Goal: Information Seeking & Learning: Learn about a topic

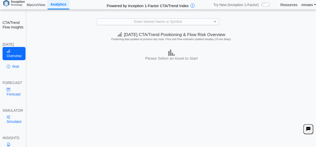
scroll to position [0, 0]
click at [194, 21] on div "Enter Market Name or Symbol" at bounding box center [158, 21] width 122 height 6
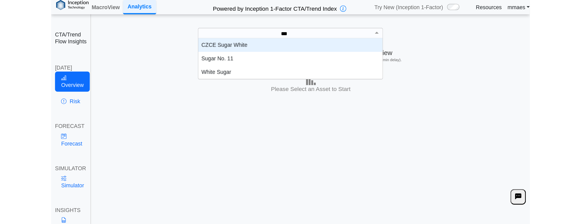
scroll to position [3, 3]
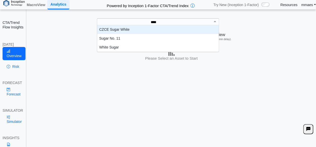
type input "*****"
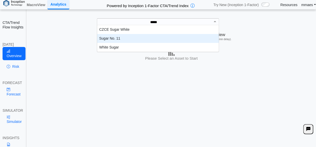
click at [130, 40] on div "Sugar No. 11" at bounding box center [158, 38] width 122 height 9
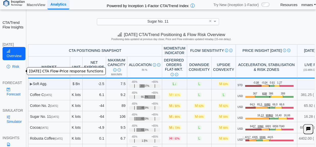
click at [15, 71] on link "Risk" at bounding box center [14, 66] width 23 height 9
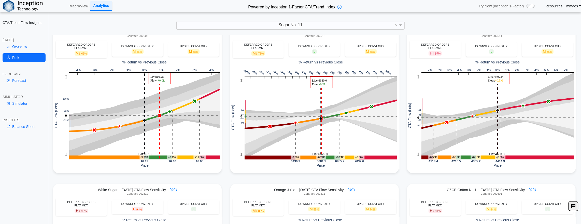
scroll to position [170, 0]
